Goal: Task Accomplishment & Management: Complete application form

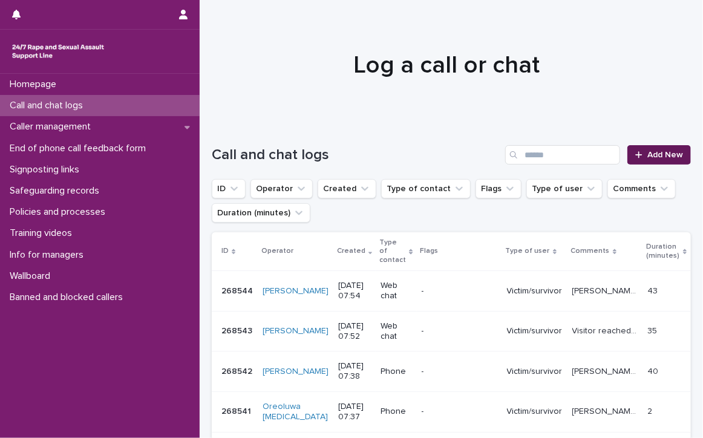
click at [642, 148] on link "Add New" at bounding box center [660, 154] width 64 height 19
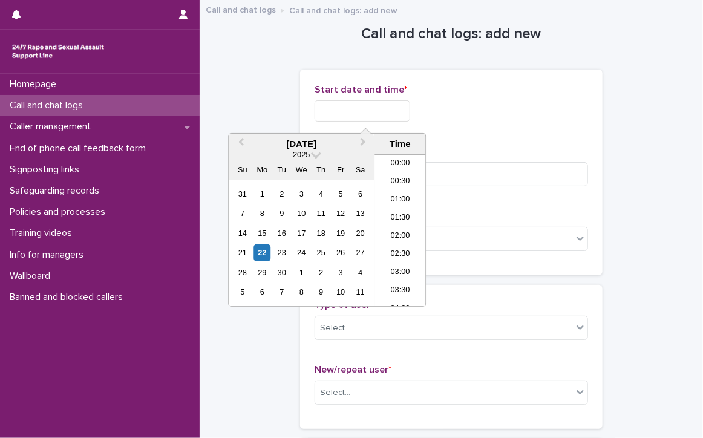
click at [315, 103] on input "text" at bounding box center [363, 110] width 96 height 21
click at [392, 204] on li "07:30" at bounding box center [400, 212] width 51 height 18
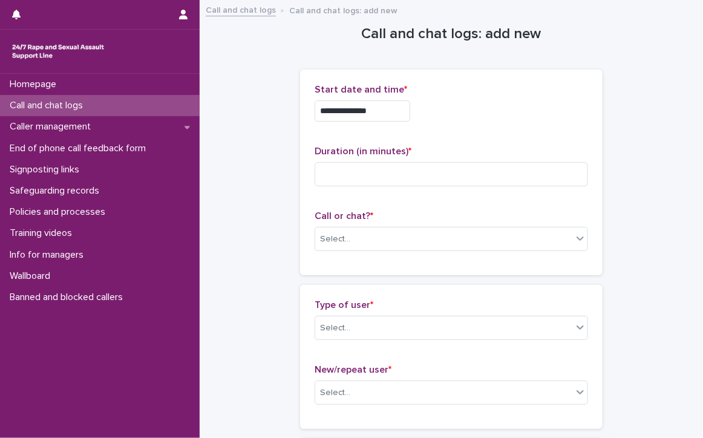
click at [393, 115] on input "**********" at bounding box center [363, 110] width 96 height 21
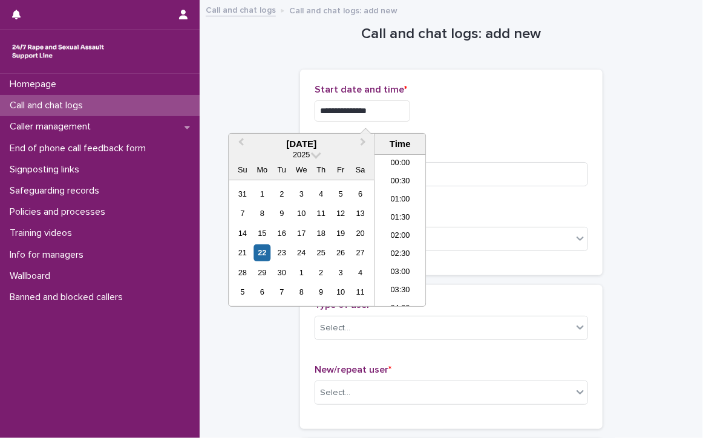
scroll to position [206, 0]
type input "**********"
click at [448, 172] on input at bounding box center [452, 174] width 274 height 24
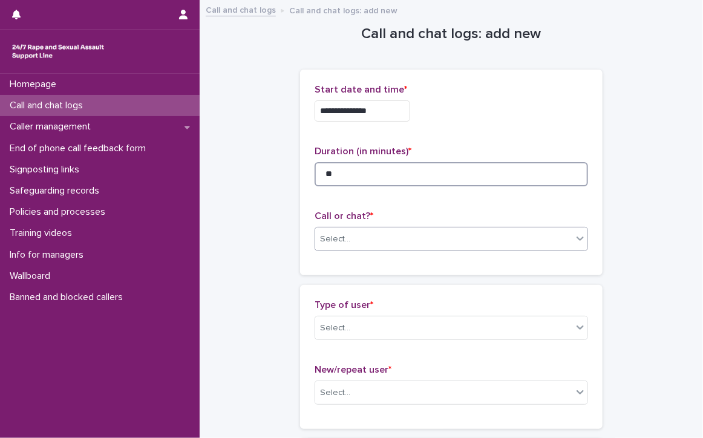
type input "**"
click at [429, 237] on div "Select..." at bounding box center [443, 239] width 257 height 20
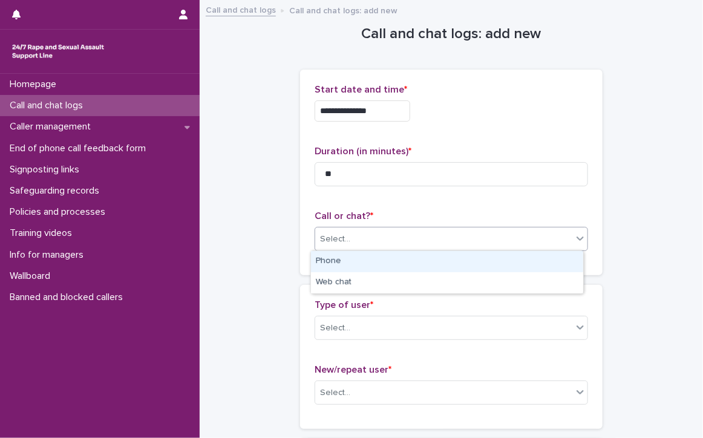
click at [407, 263] on div "Phone" at bounding box center [447, 261] width 272 height 21
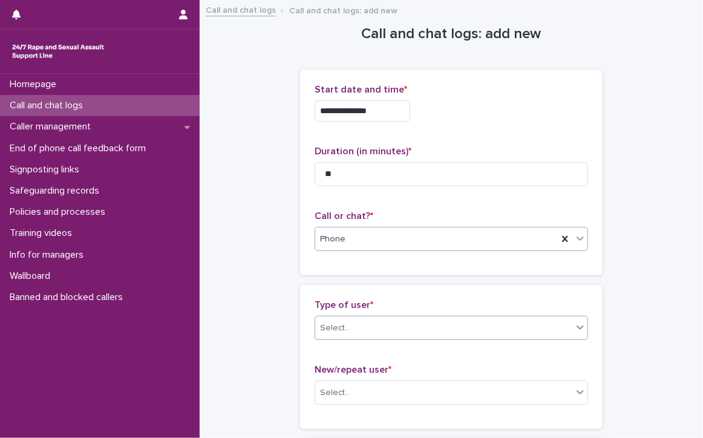
click at [410, 326] on div "Select..." at bounding box center [443, 328] width 257 height 20
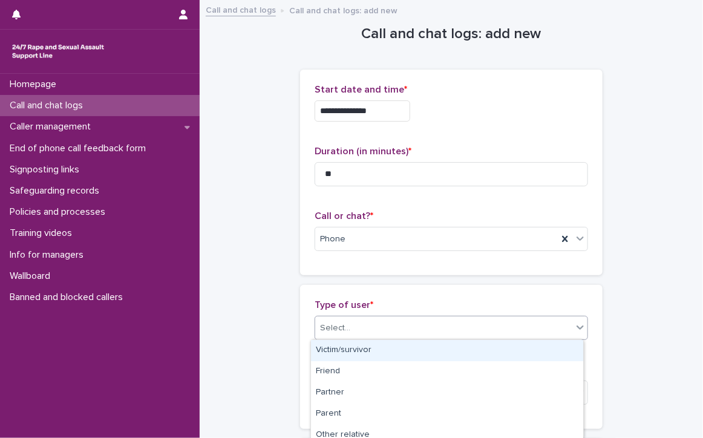
click at [353, 349] on div "Victim/survivor" at bounding box center [447, 350] width 272 height 21
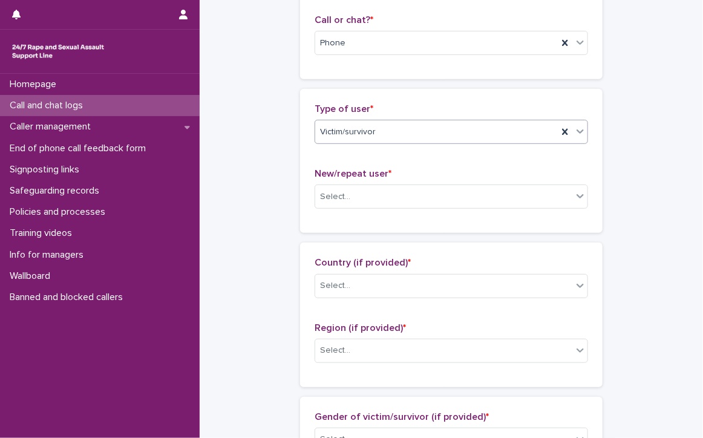
scroll to position [182, 0]
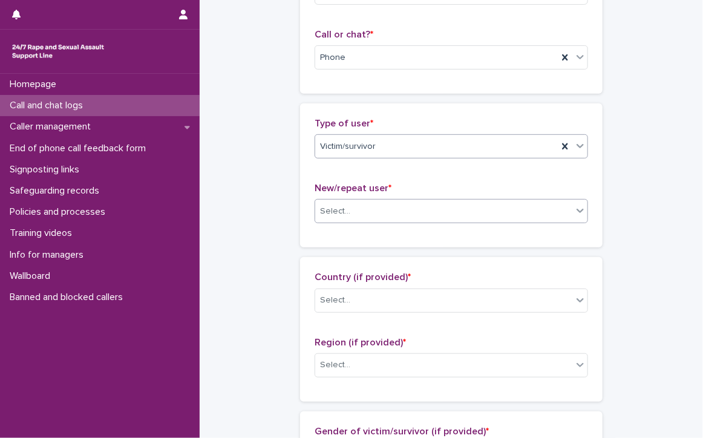
click at [332, 207] on div "Select..." at bounding box center [335, 211] width 30 height 13
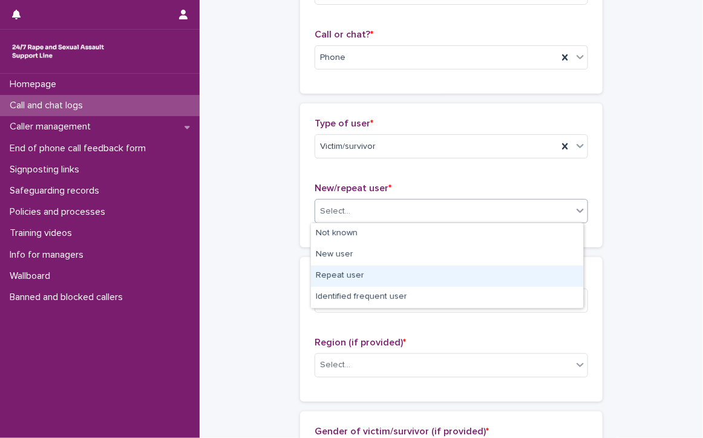
click at [378, 278] on div "Repeat user" at bounding box center [447, 276] width 272 height 21
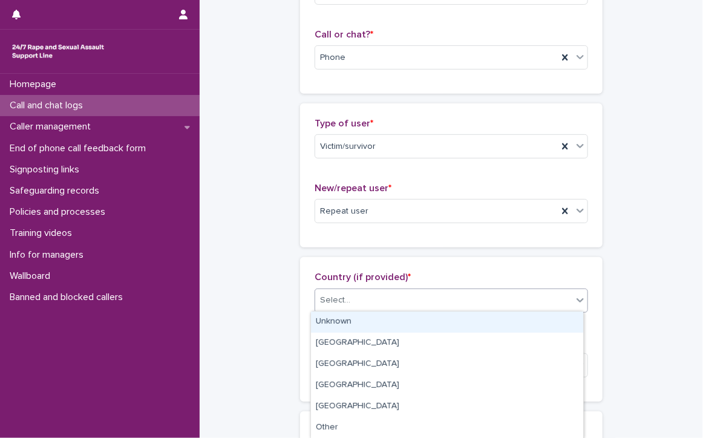
click at [373, 300] on div "Select..." at bounding box center [443, 301] width 257 height 20
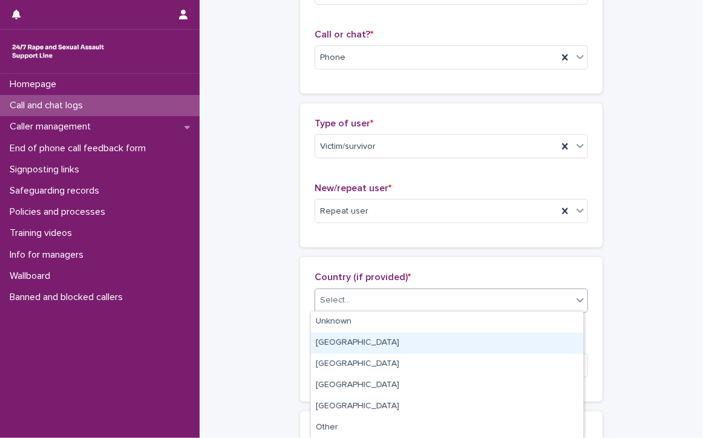
click at [364, 346] on div "[GEOGRAPHIC_DATA]" at bounding box center [447, 343] width 272 height 21
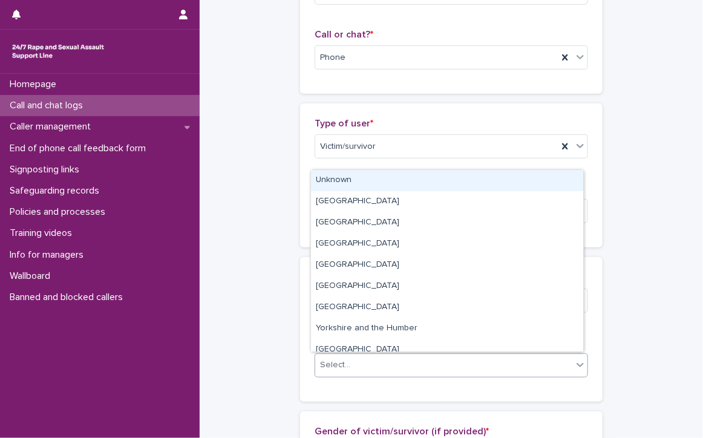
click at [365, 359] on div "Select..." at bounding box center [443, 365] width 257 height 20
click at [361, 179] on div "Unknown" at bounding box center [447, 180] width 272 height 21
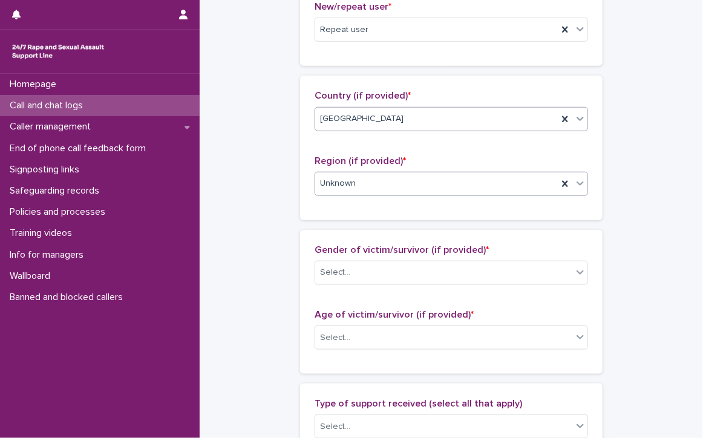
scroll to position [424, 0]
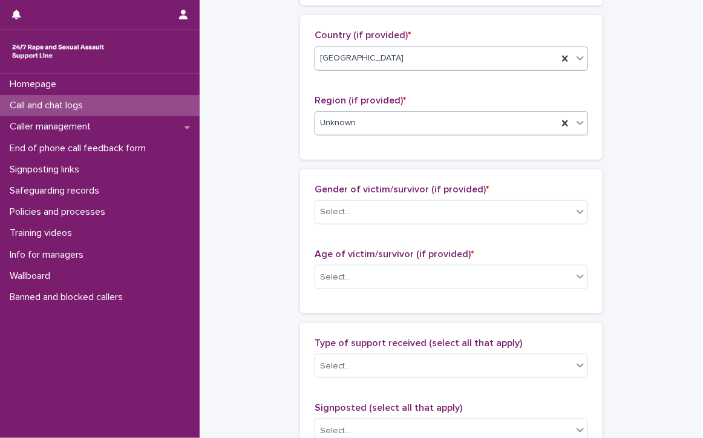
click at [392, 207] on div "Select..." at bounding box center [443, 212] width 257 height 20
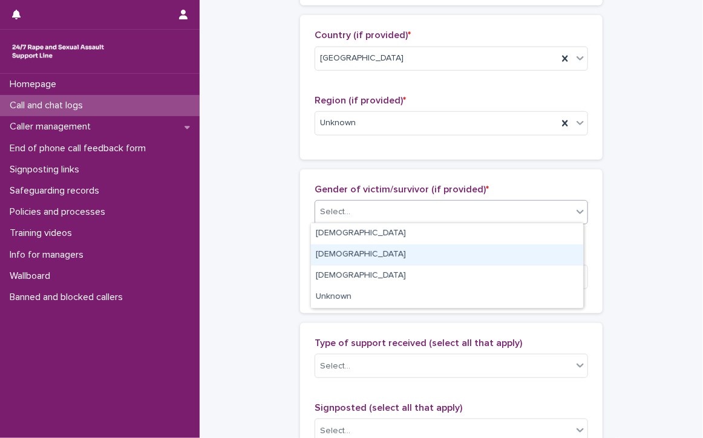
click at [372, 254] on div "[DEMOGRAPHIC_DATA]" at bounding box center [447, 255] width 272 height 21
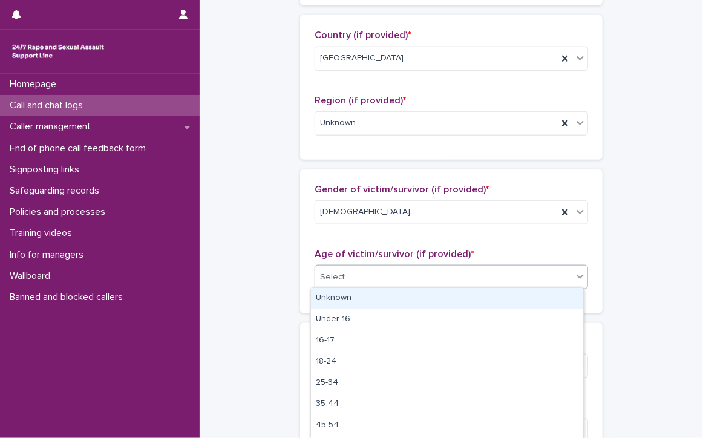
click at [378, 273] on div "Select..." at bounding box center [443, 278] width 257 height 20
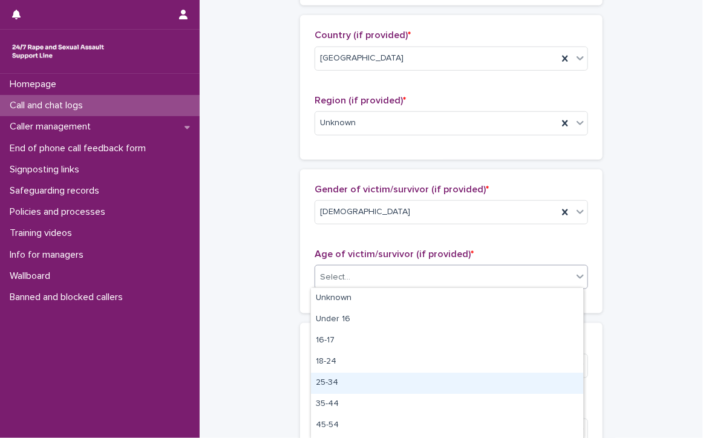
click at [361, 380] on div "25-34" at bounding box center [447, 383] width 272 height 21
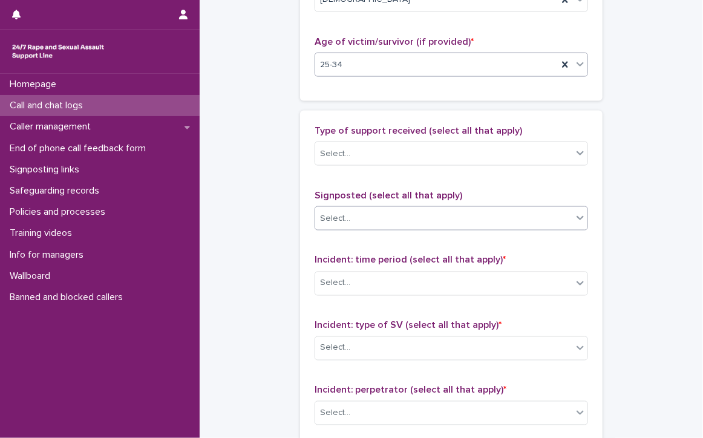
scroll to position [666, 0]
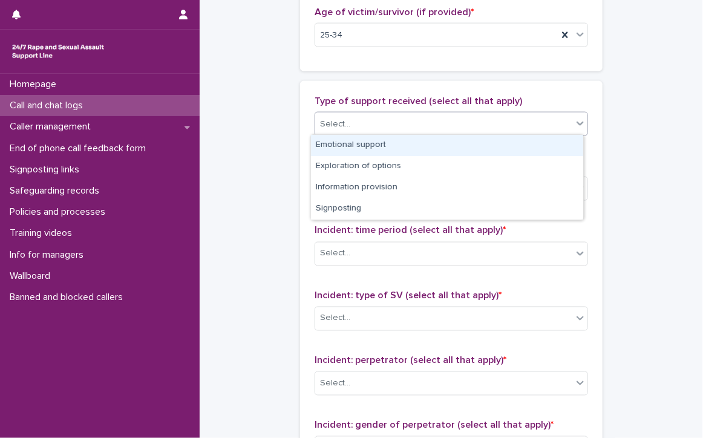
click at [395, 120] on div "Select..." at bounding box center [443, 124] width 257 height 20
click at [382, 145] on div "Emotional support" at bounding box center [447, 145] width 272 height 21
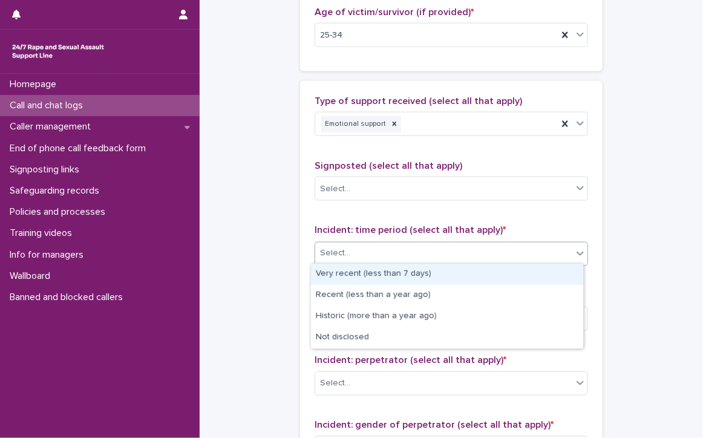
click at [388, 250] on div "Select..." at bounding box center [443, 254] width 257 height 20
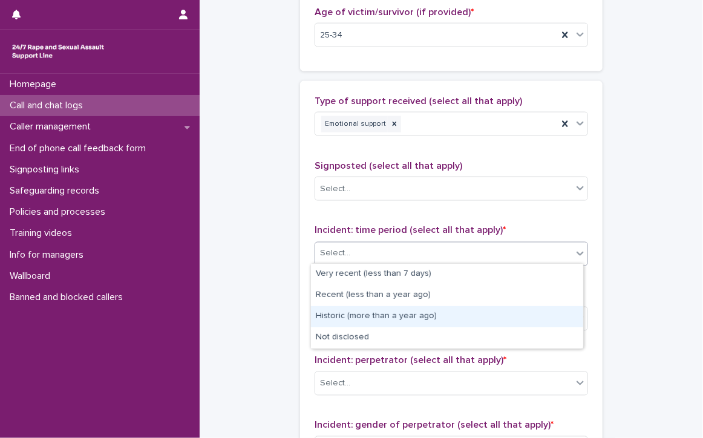
click at [431, 312] on div "Historic (more than a year ago)" at bounding box center [447, 316] width 272 height 21
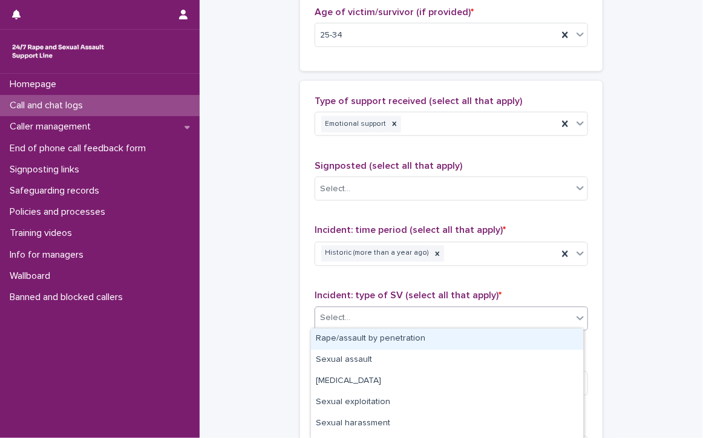
click at [431, 312] on div "Select..." at bounding box center [443, 319] width 257 height 20
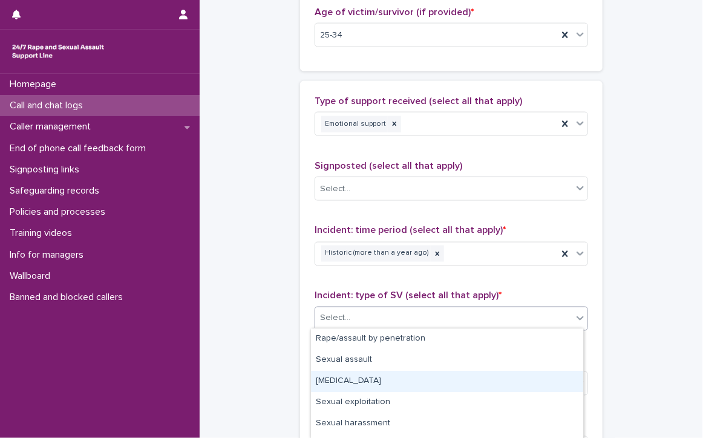
click at [358, 382] on div "[MEDICAL_DATA]" at bounding box center [447, 381] width 272 height 21
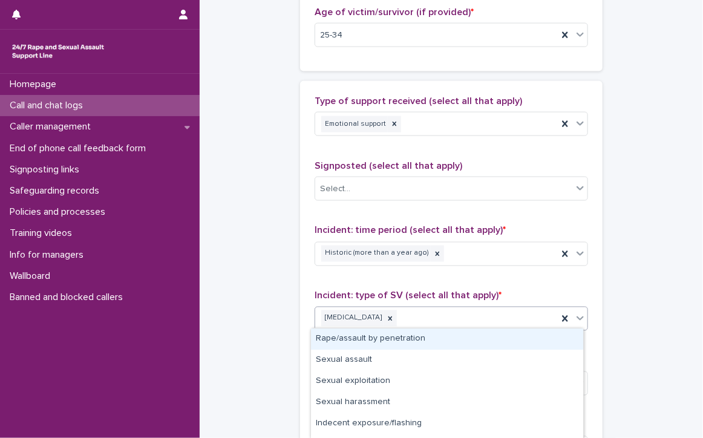
click at [441, 314] on div "[MEDICAL_DATA]" at bounding box center [436, 318] width 243 height 21
click at [415, 335] on div "Rape/assault by penetration" at bounding box center [447, 339] width 272 height 21
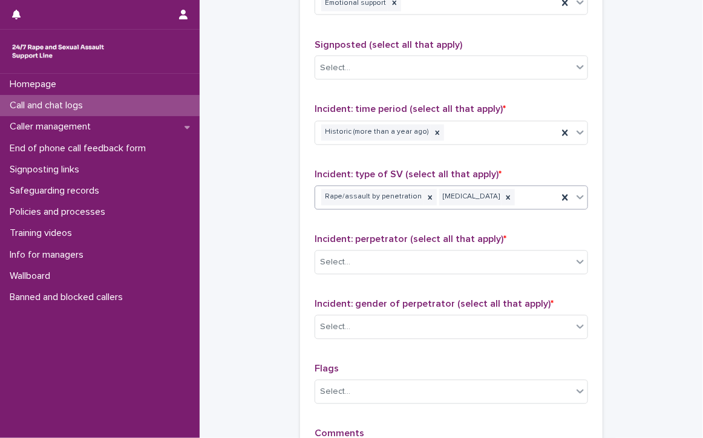
scroll to position [847, 0]
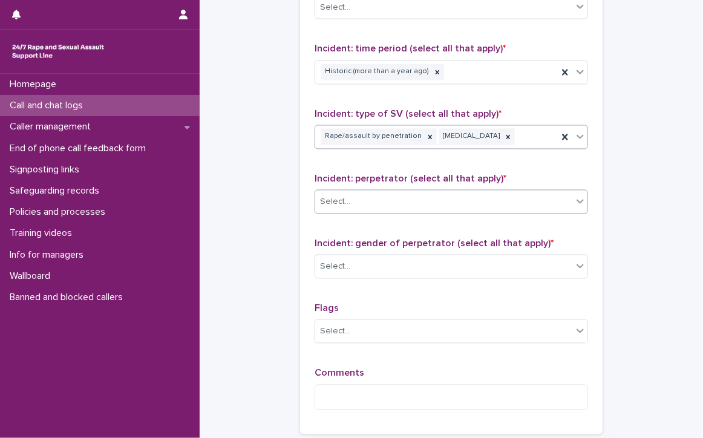
click at [424, 198] on div "Select..." at bounding box center [443, 202] width 257 height 20
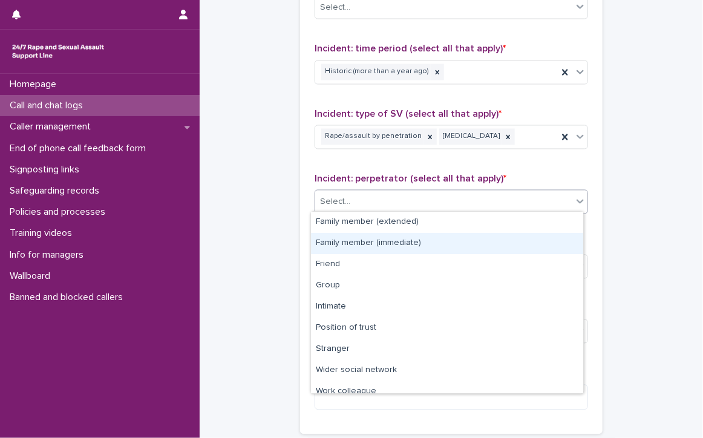
click at [404, 239] on div "Family member (immediate)" at bounding box center [447, 243] width 272 height 21
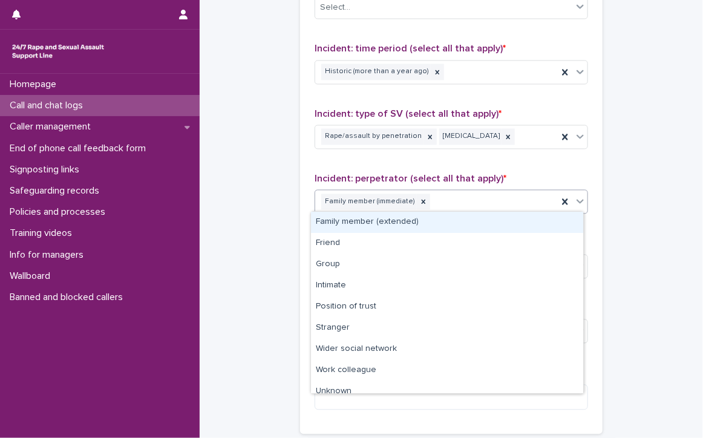
click at [471, 192] on div "Family member (immediate)" at bounding box center [436, 202] width 243 height 21
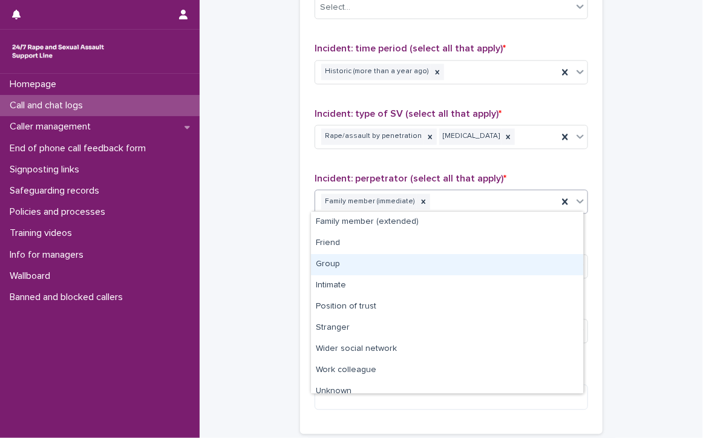
click at [375, 268] on div "Group" at bounding box center [447, 264] width 272 height 21
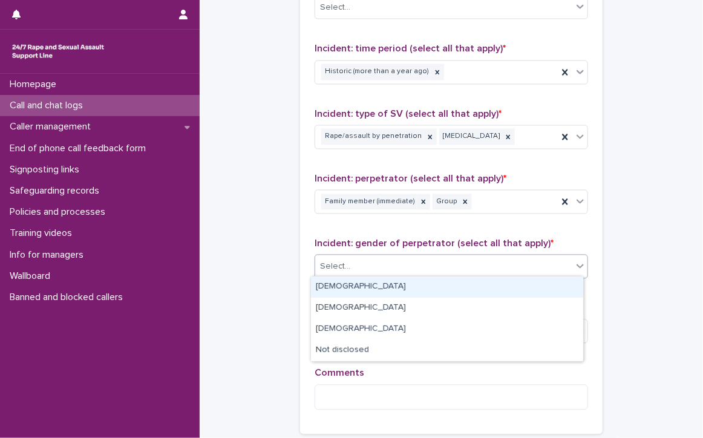
click at [340, 261] on div "Select..." at bounding box center [335, 267] width 30 height 13
click at [335, 284] on div "[DEMOGRAPHIC_DATA]" at bounding box center [447, 287] width 272 height 21
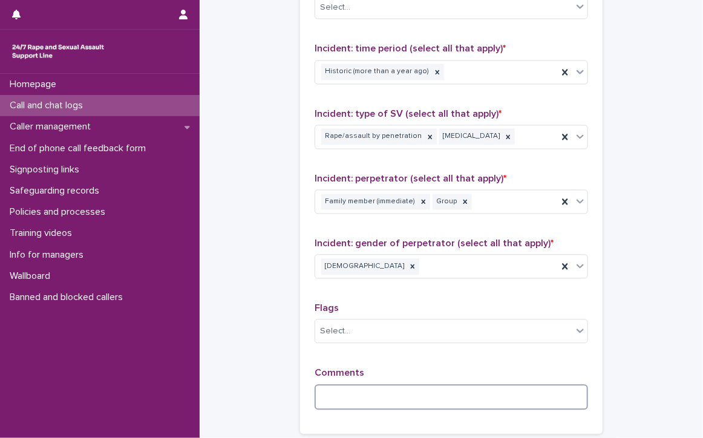
click at [383, 393] on textarea at bounding box center [452, 398] width 274 height 26
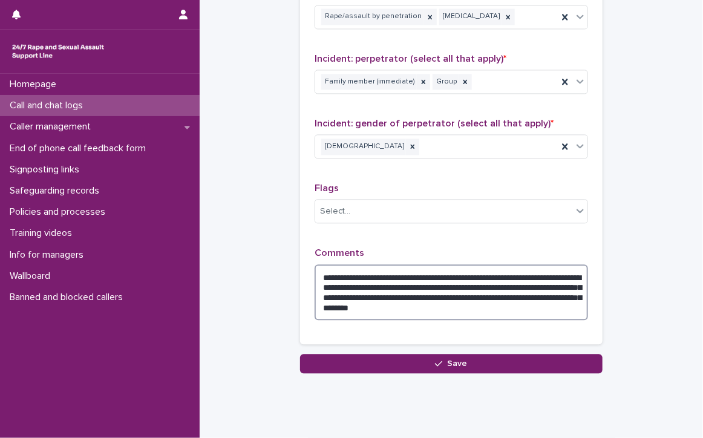
scroll to position [968, 0]
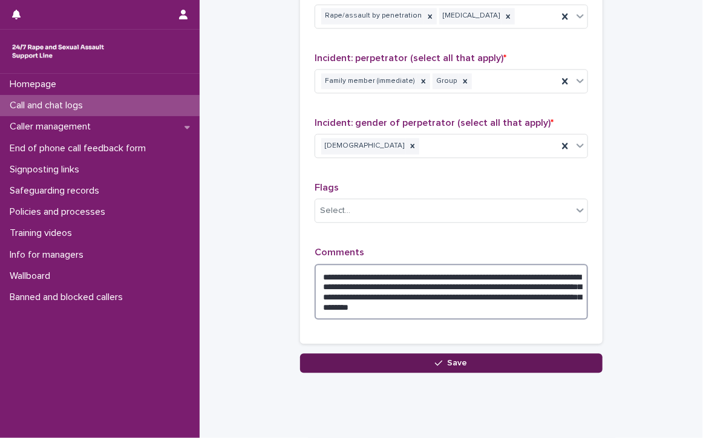
type textarea "**********"
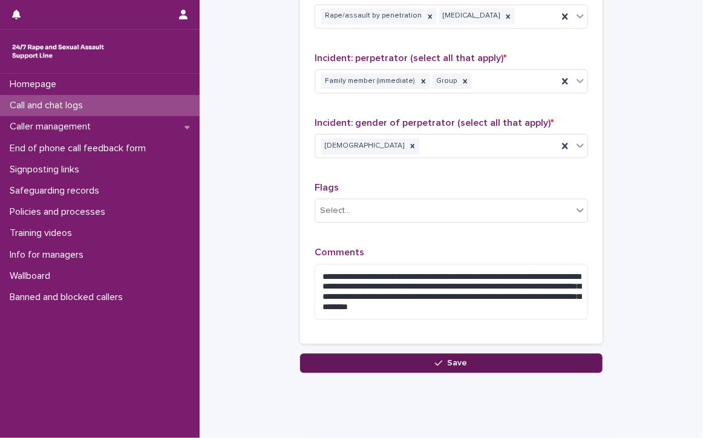
click at [451, 359] on span "Save" at bounding box center [458, 363] width 20 height 8
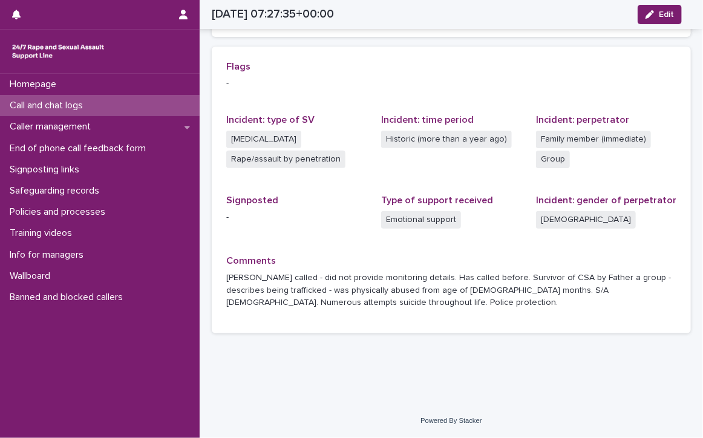
scroll to position [261, 0]
click at [31, 101] on p "Call and chat logs" at bounding box center [49, 105] width 88 height 11
